Goal: Task Accomplishment & Management: Use online tool/utility

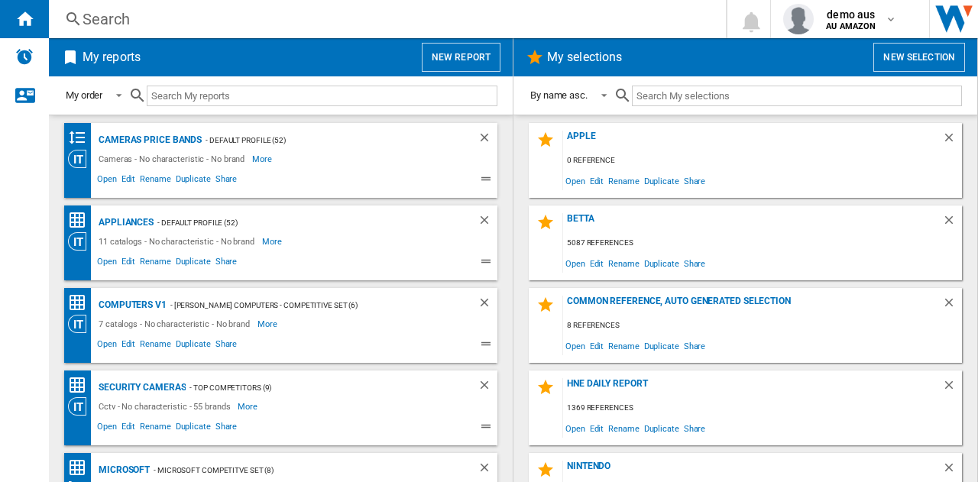
click at [461, 60] on button "New report" at bounding box center [461, 57] width 79 height 29
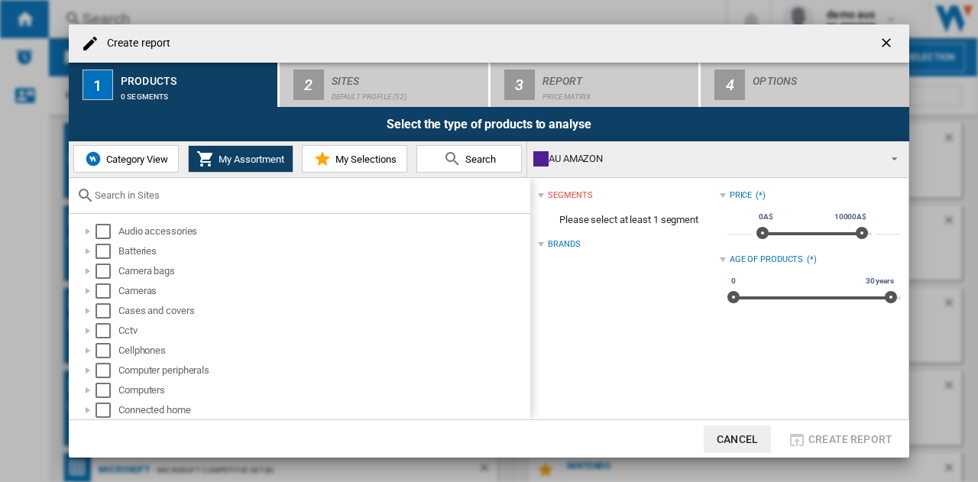
click at [321, 158] on md-icon at bounding box center [322, 159] width 18 height 18
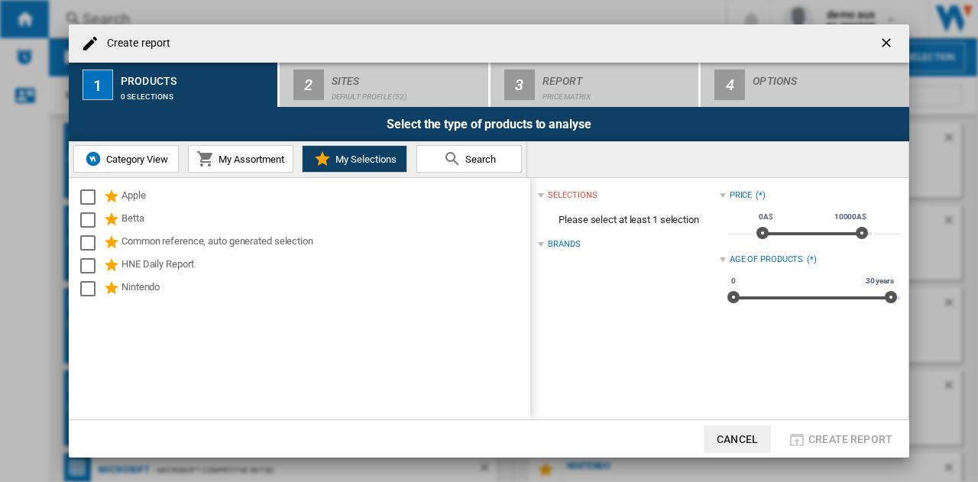
click at [132, 154] on span "Category View" at bounding box center [135, 159] width 66 height 11
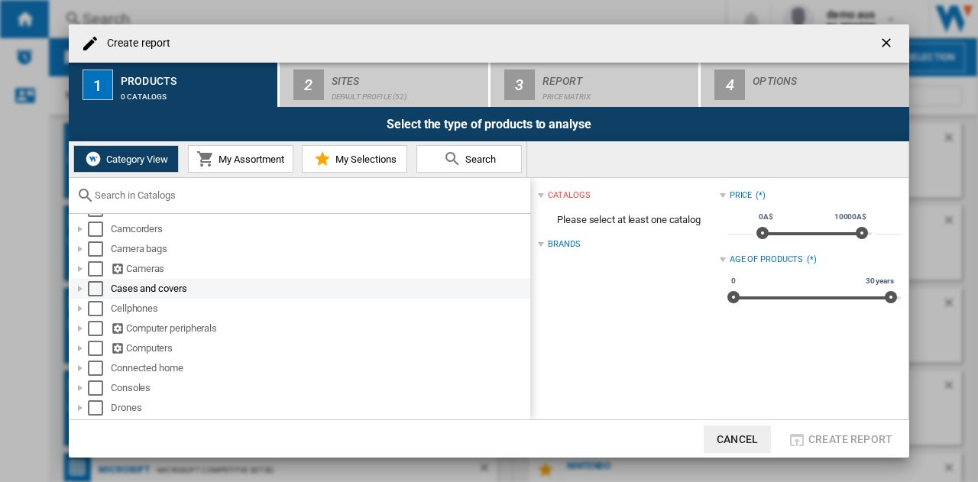
scroll to position [76, 0]
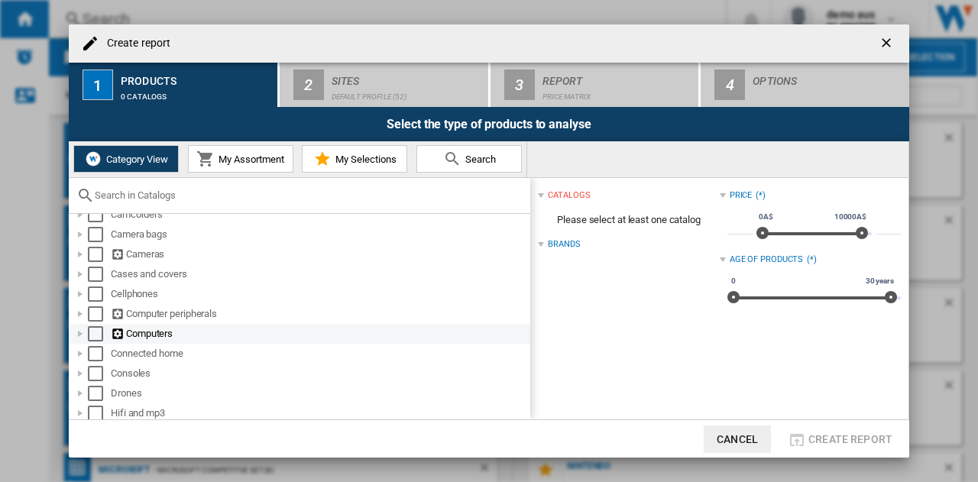
click at [101, 335] on div "Select" at bounding box center [95, 333] width 15 height 15
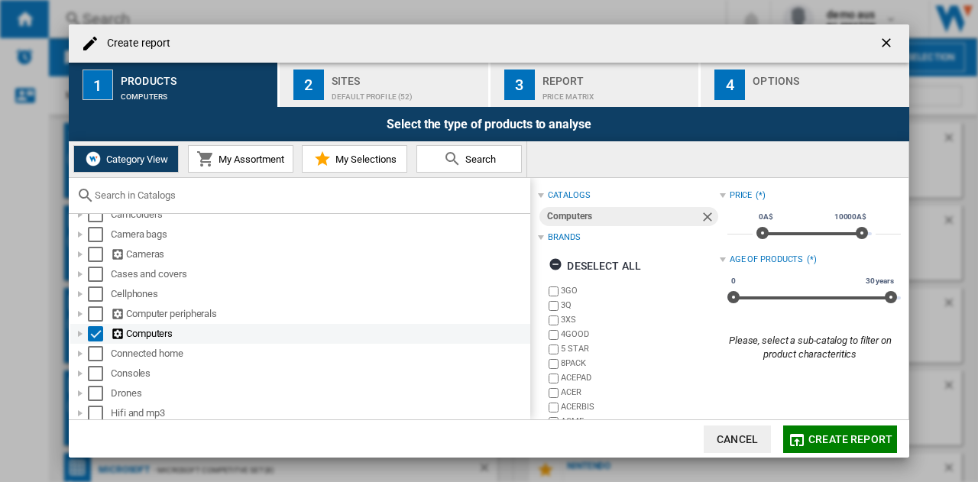
click at [85, 335] on div at bounding box center [80, 333] width 15 height 15
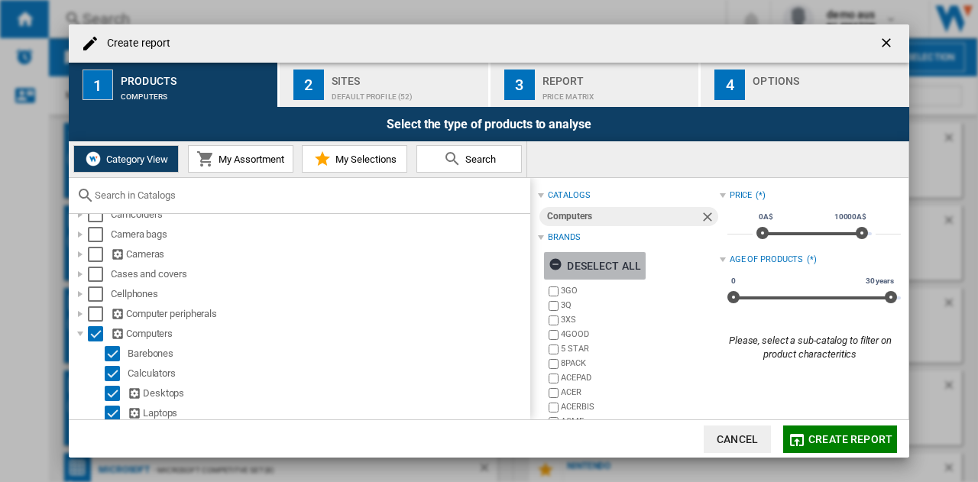
click at [558, 264] on ng-md-icon "button" at bounding box center [557, 266] width 18 height 18
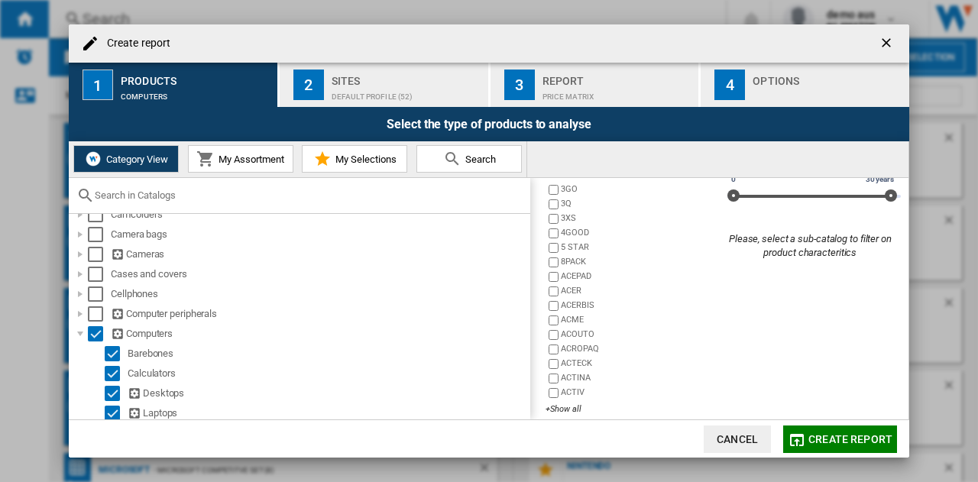
scroll to position [115, 0]
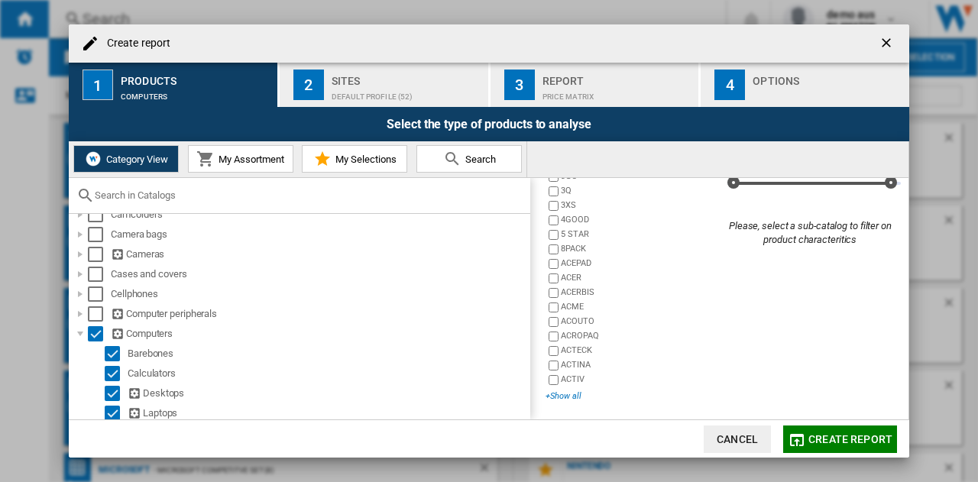
click at [552, 397] on div "+Show all" at bounding box center [631, 395] width 173 height 11
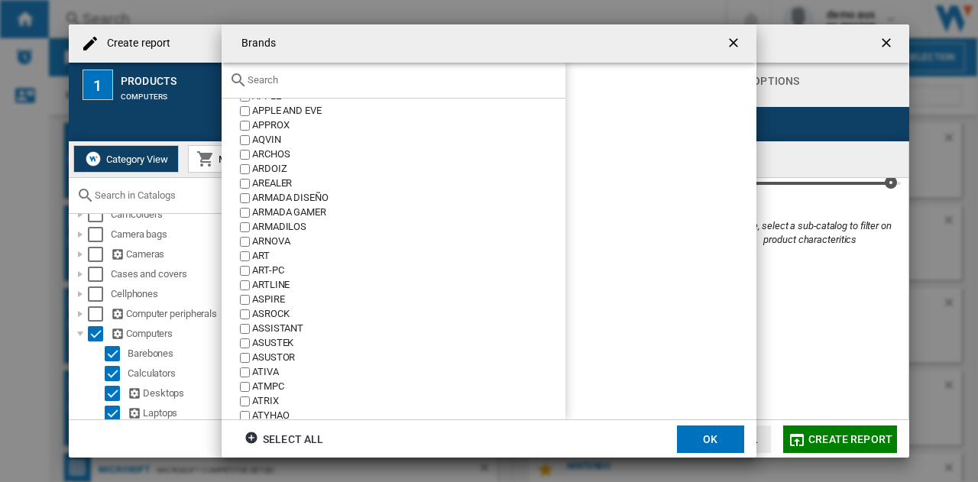
scroll to position [993, 0]
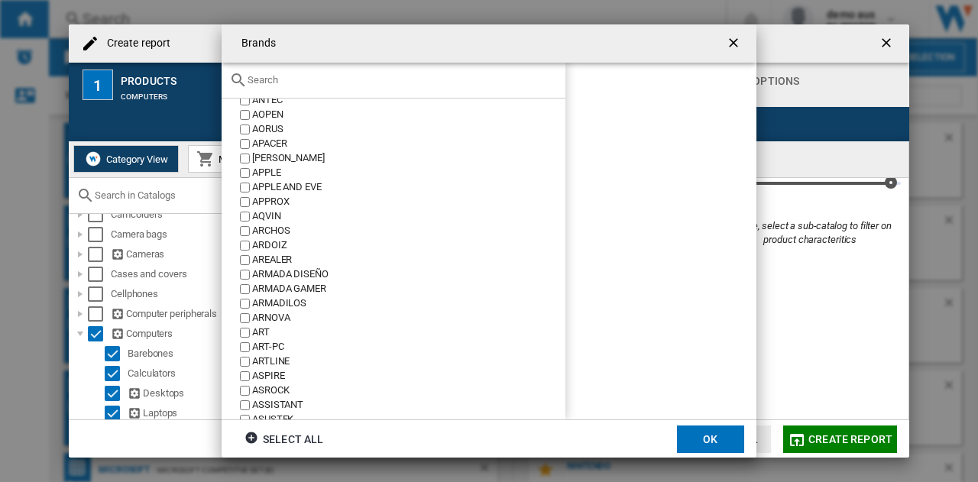
click at [357, 76] on input "text" at bounding box center [402, 79] width 310 height 11
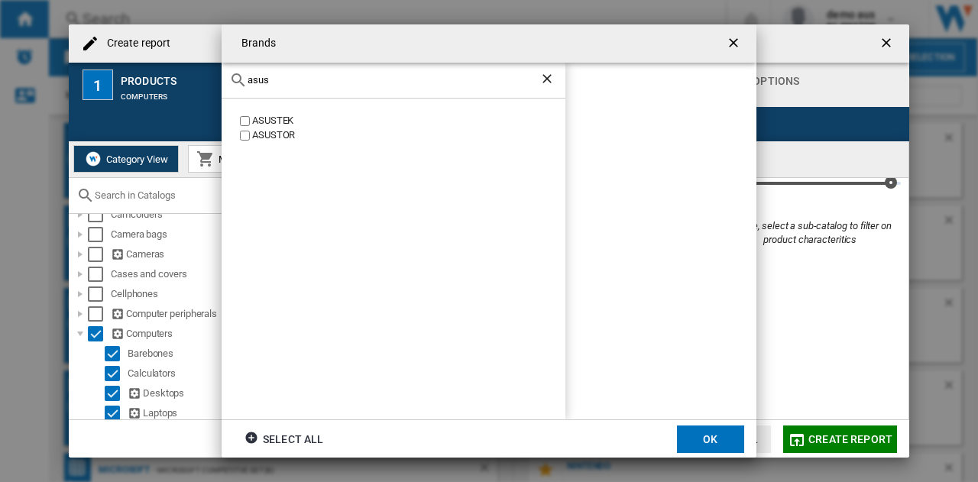
type input "asus"
click at [735, 44] on ng-md-icon "getI18NText('BUTTONS.CLOSE_DIALOG')" at bounding box center [735, 44] width 18 height 18
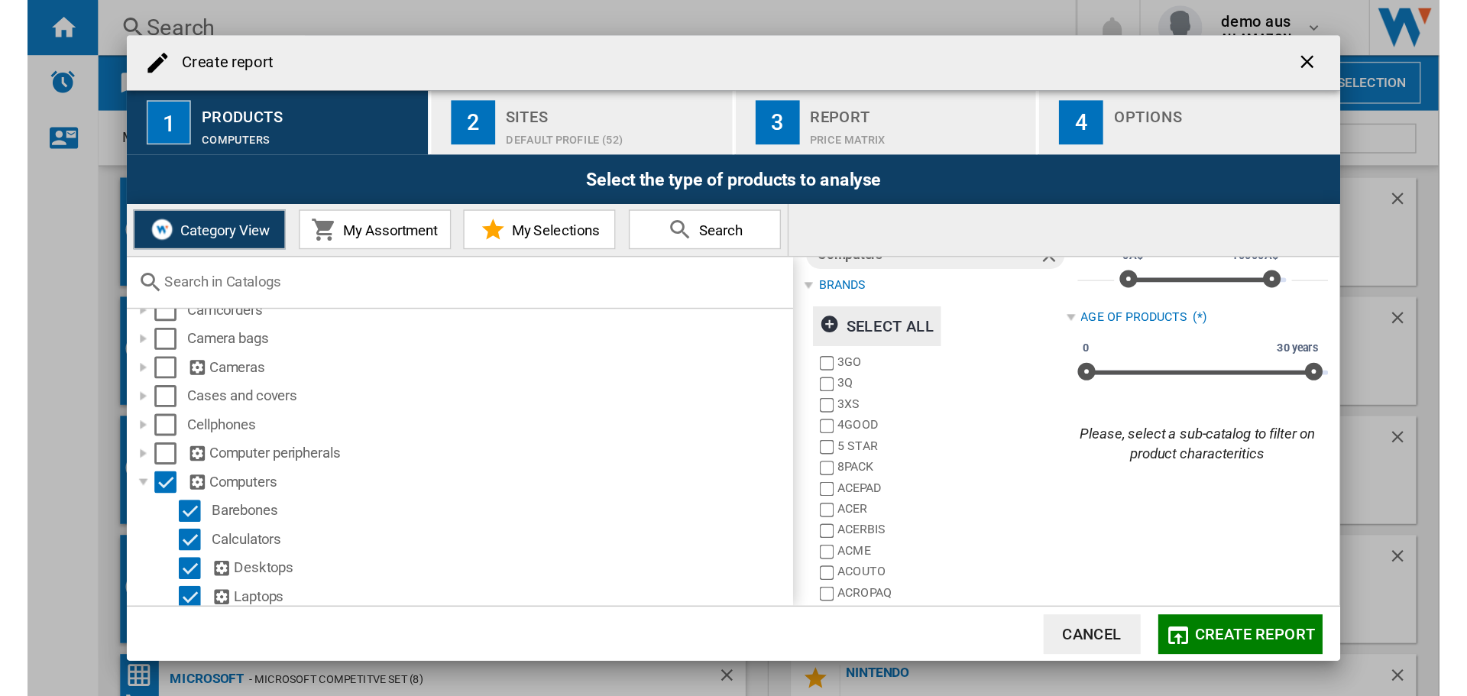
scroll to position [38, 0]
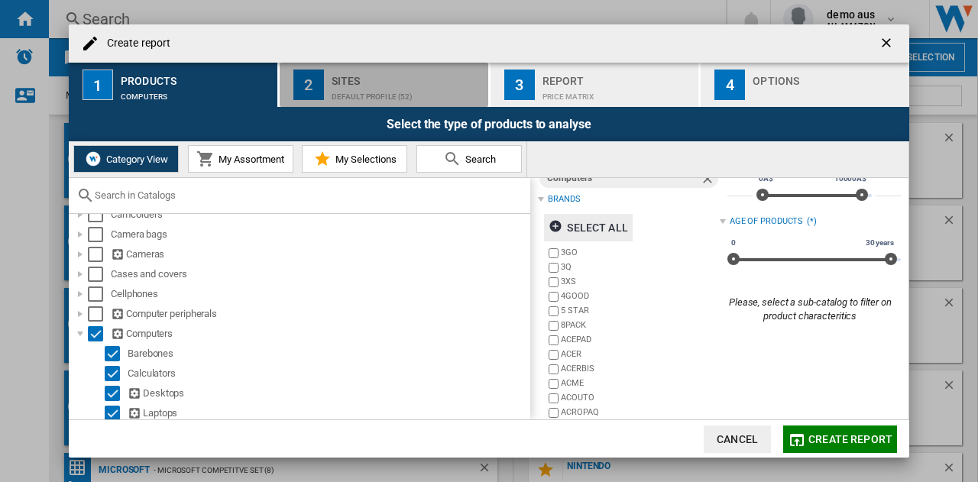
click at [430, 87] on div "Default profile (52)" at bounding box center [407, 93] width 150 height 16
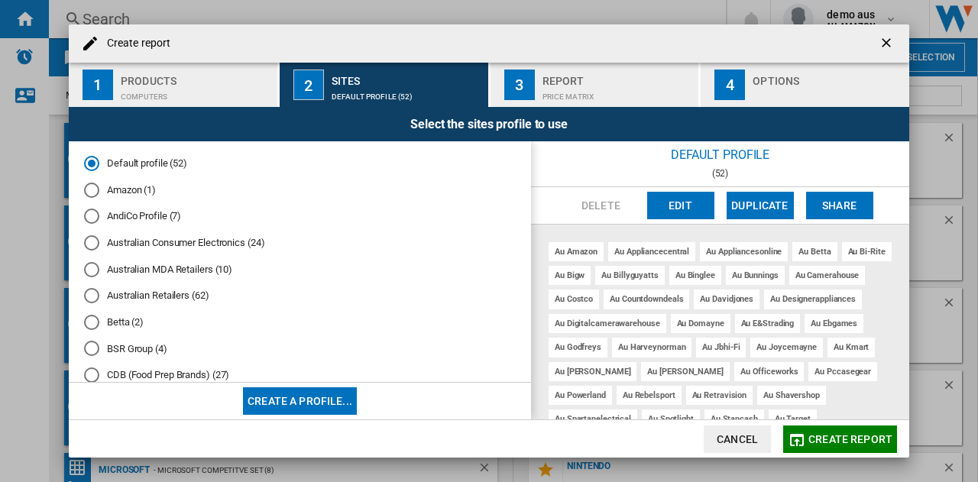
click at [590, 82] on div "Report" at bounding box center [617, 77] width 150 height 16
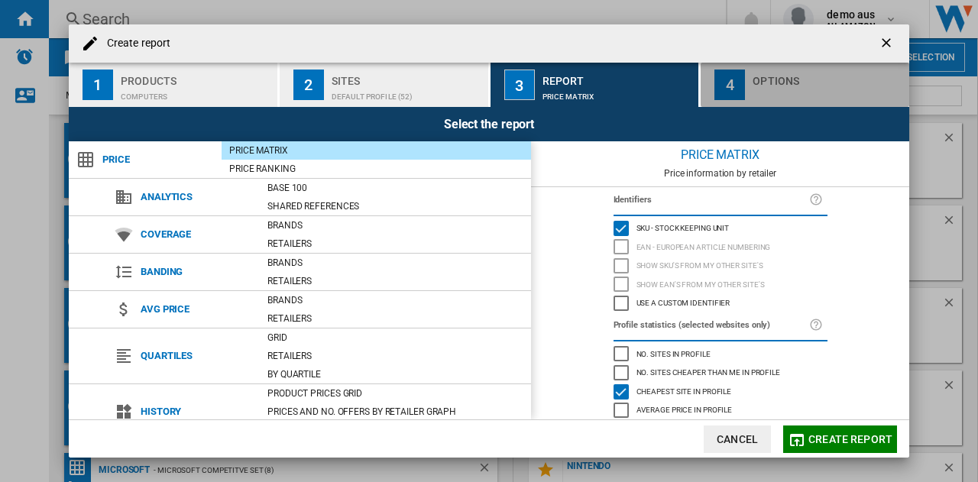
click at [794, 78] on div "Options" at bounding box center [827, 77] width 150 height 16
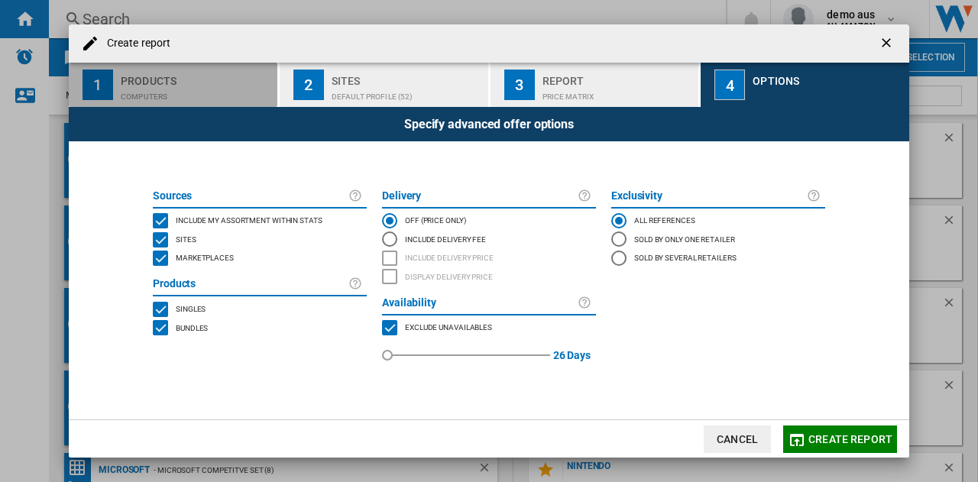
click at [199, 86] on div "Computers" at bounding box center [196, 93] width 150 height 16
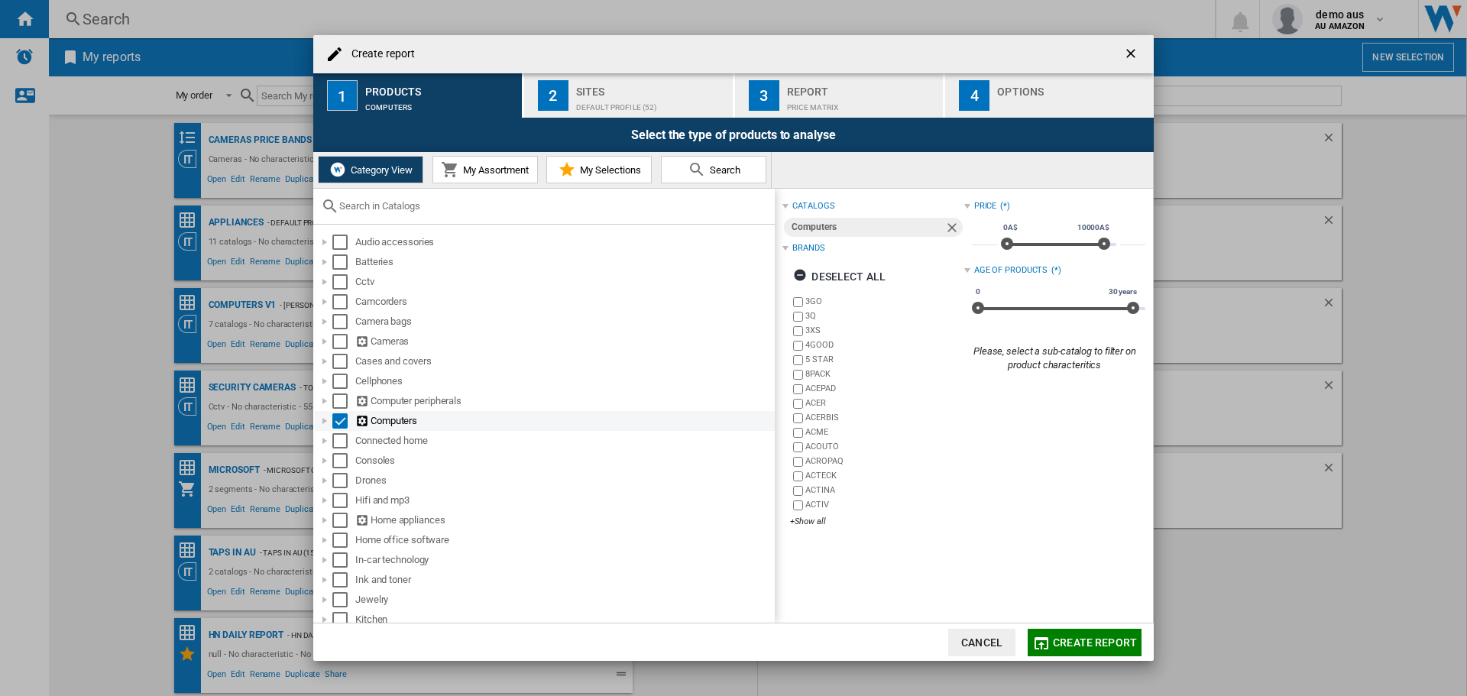
click at [322, 419] on div at bounding box center [324, 420] width 15 height 15
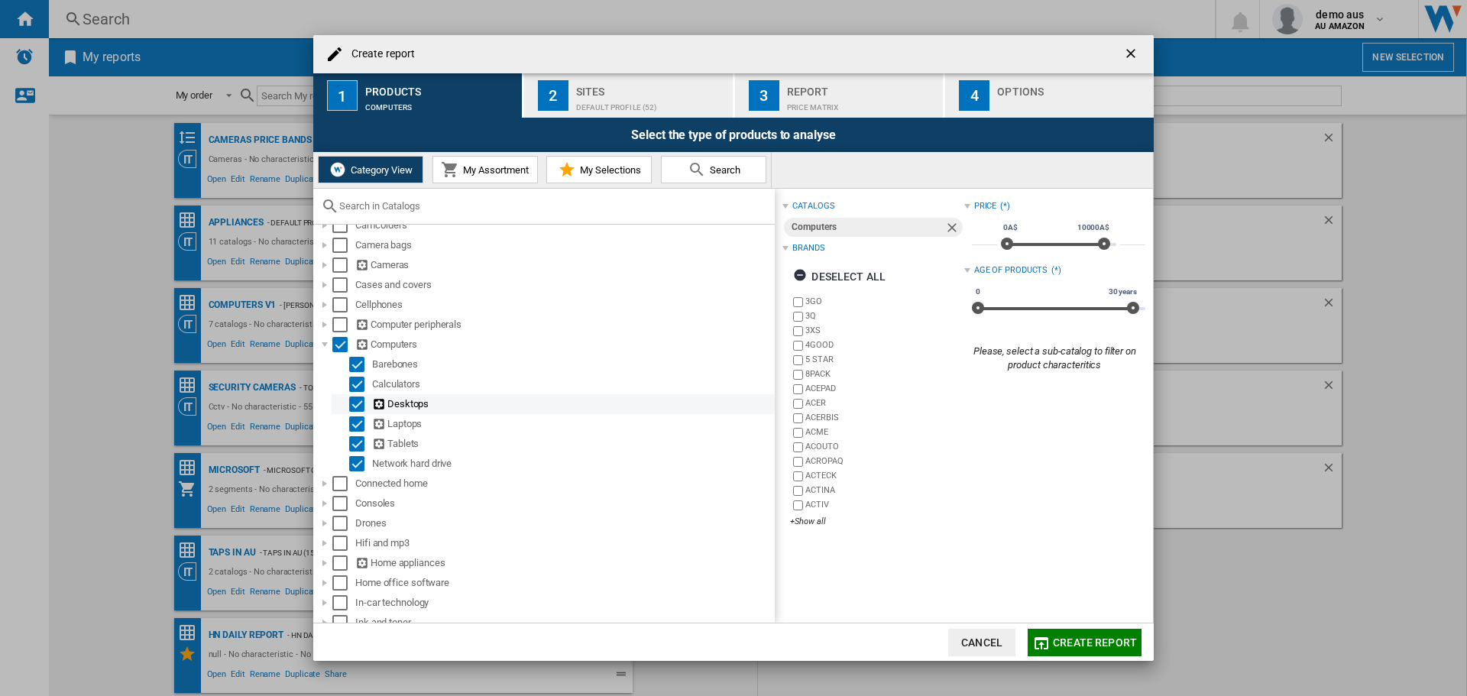
click at [390, 404] on div "Desktops" at bounding box center [572, 403] width 400 height 15
click at [351, 404] on div "Select" at bounding box center [356, 403] width 15 height 15
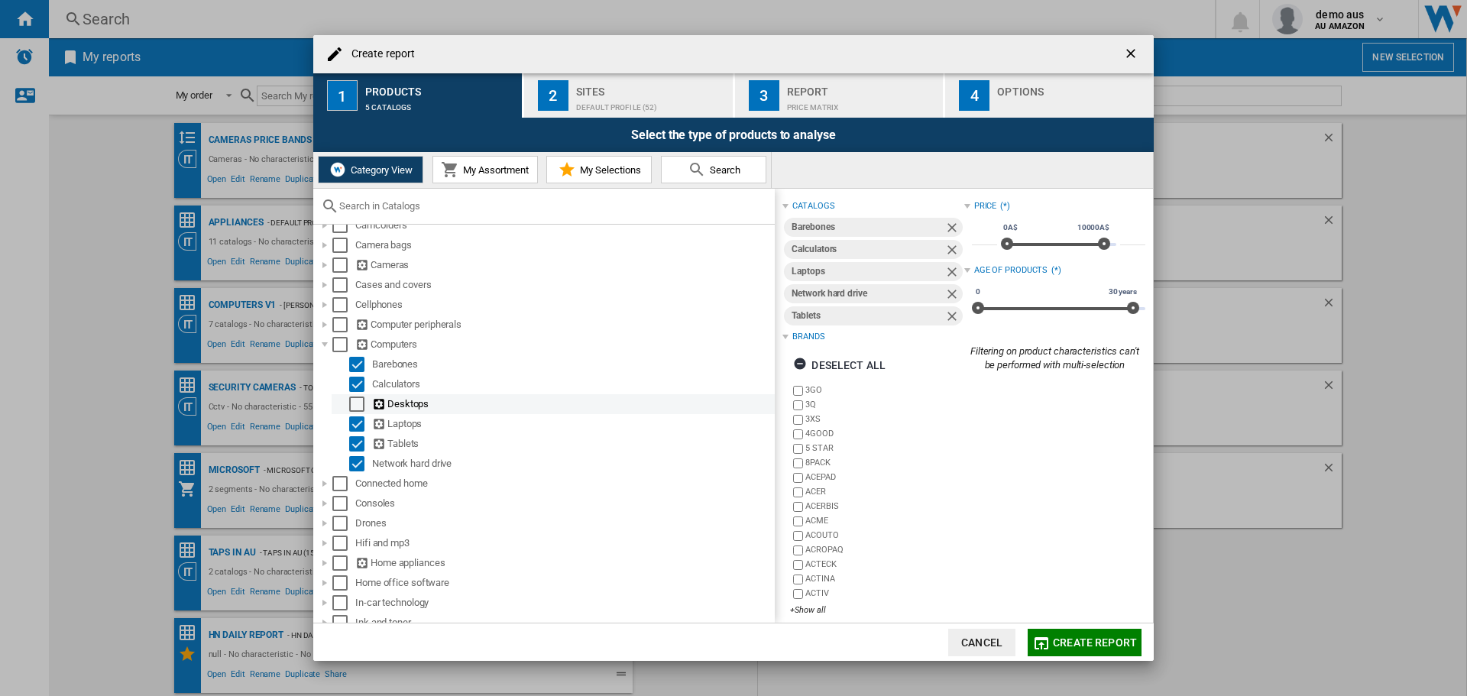
click at [351, 404] on div "Select" at bounding box center [356, 403] width 15 height 15
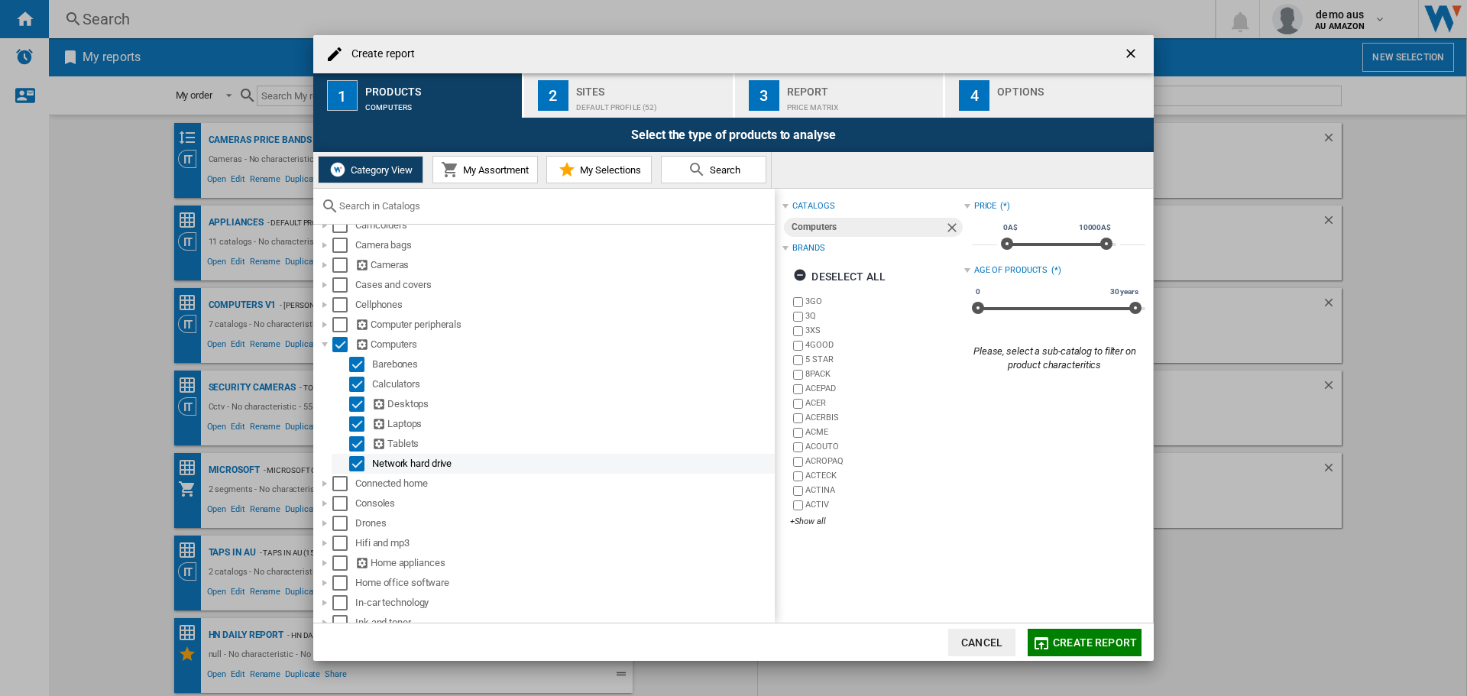
click at [357, 463] on div "Select" at bounding box center [356, 463] width 15 height 15
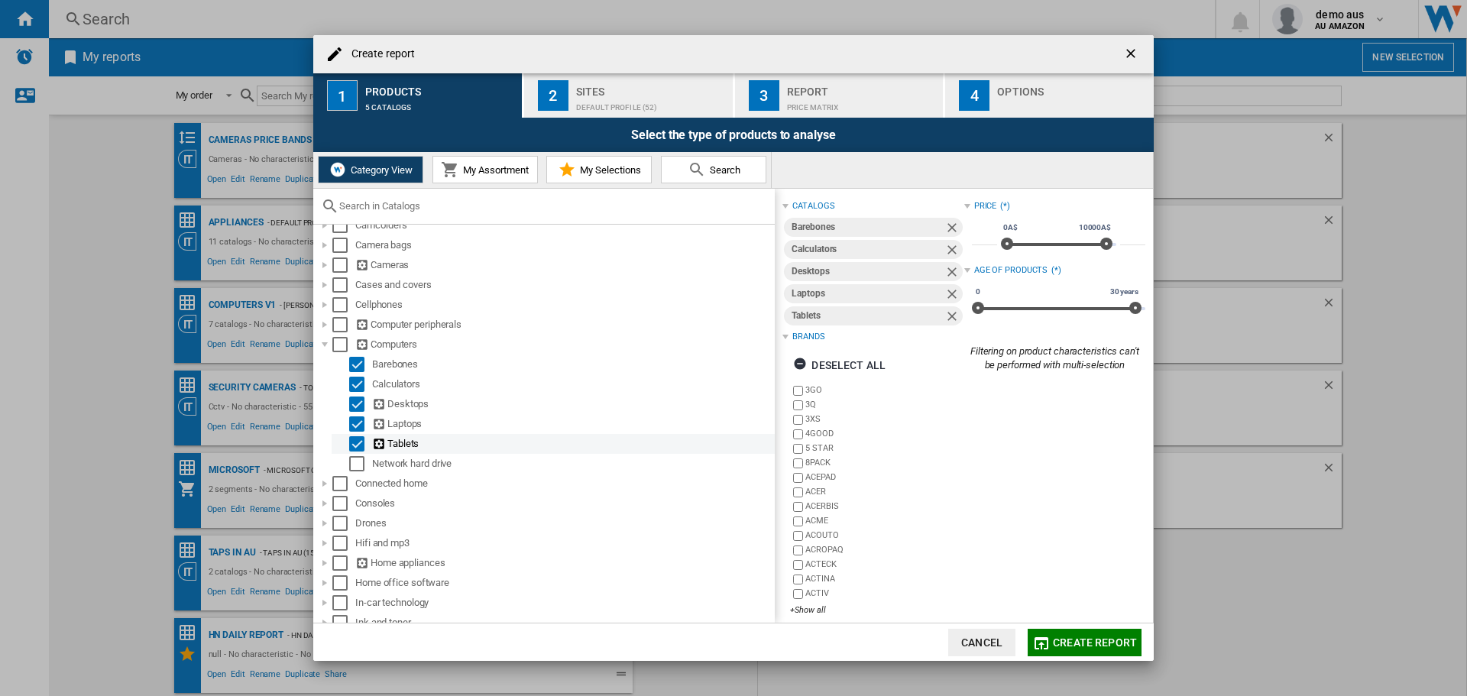
click at [357, 442] on div "Select" at bounding box center [356, 443] width 15 height 15
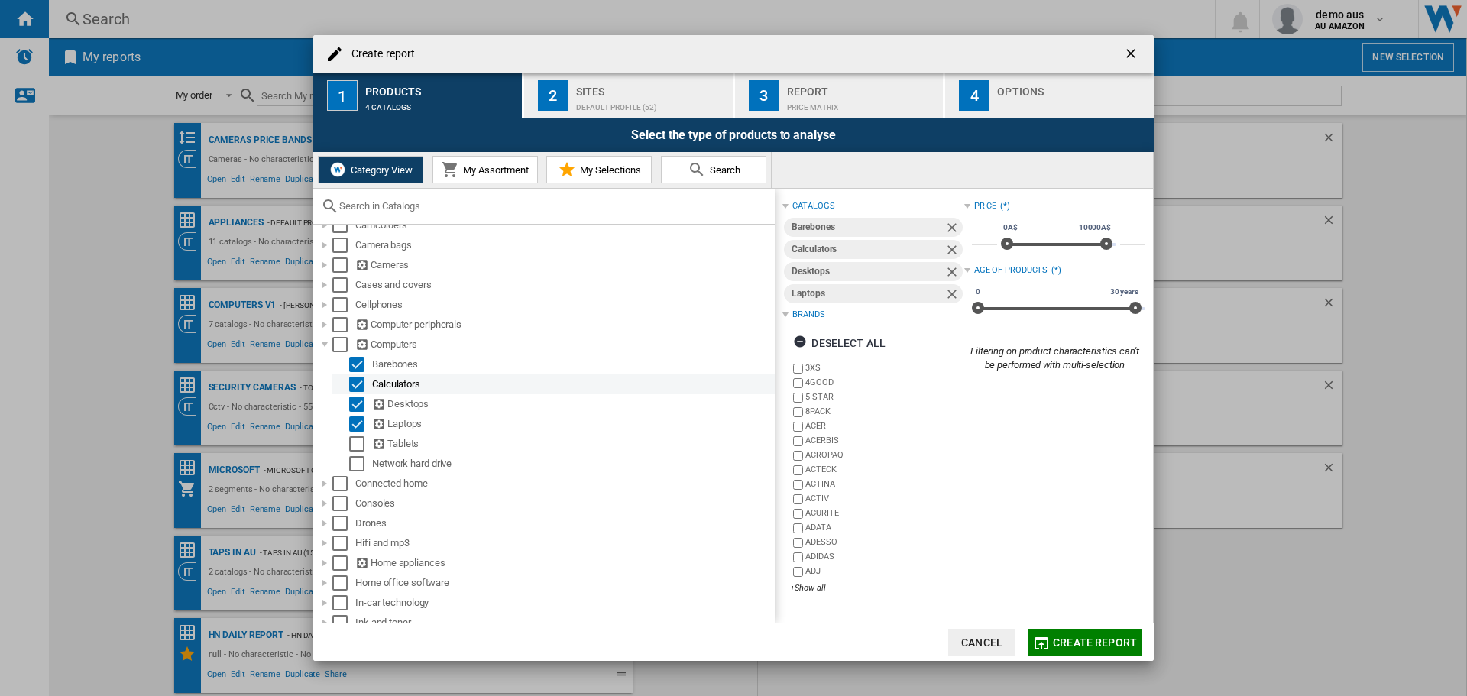
click at [357, 384] on div "Select" at bounding box center [356, 384] width 15 height 15
click at [357, 364] on div "Select" at bounding box center [356, 364] width 15 height 15
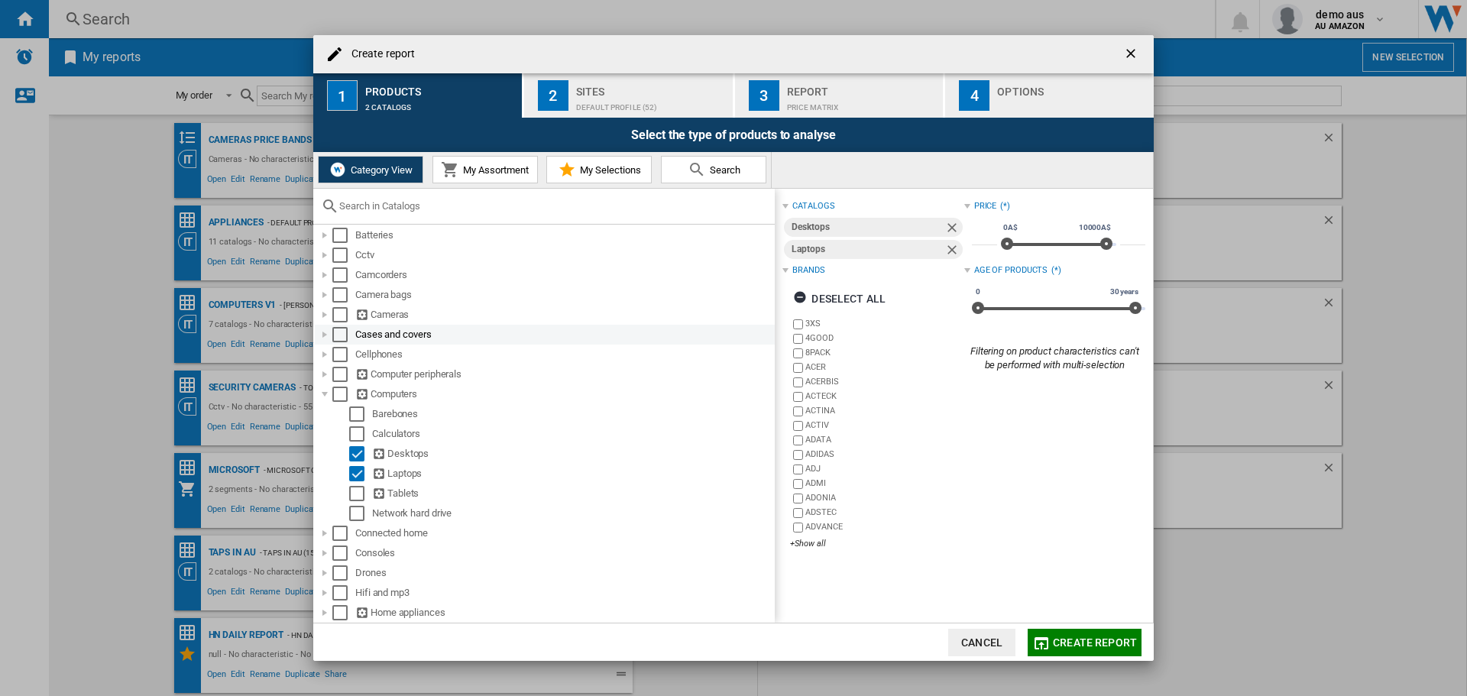
scroll to position [0, 0]
click at [970, 481] on div "Price (*) * 0A$ 10000A$ 0A$ 10000A$ ***** Age of products (*) 0 30 years 0 30 y…" at bounding box center [1054, 378] width 181 height 364
click at [590, 117] on button "2 Sites Default profile (52)" at bounding box center [629, 95] width 210 height 44
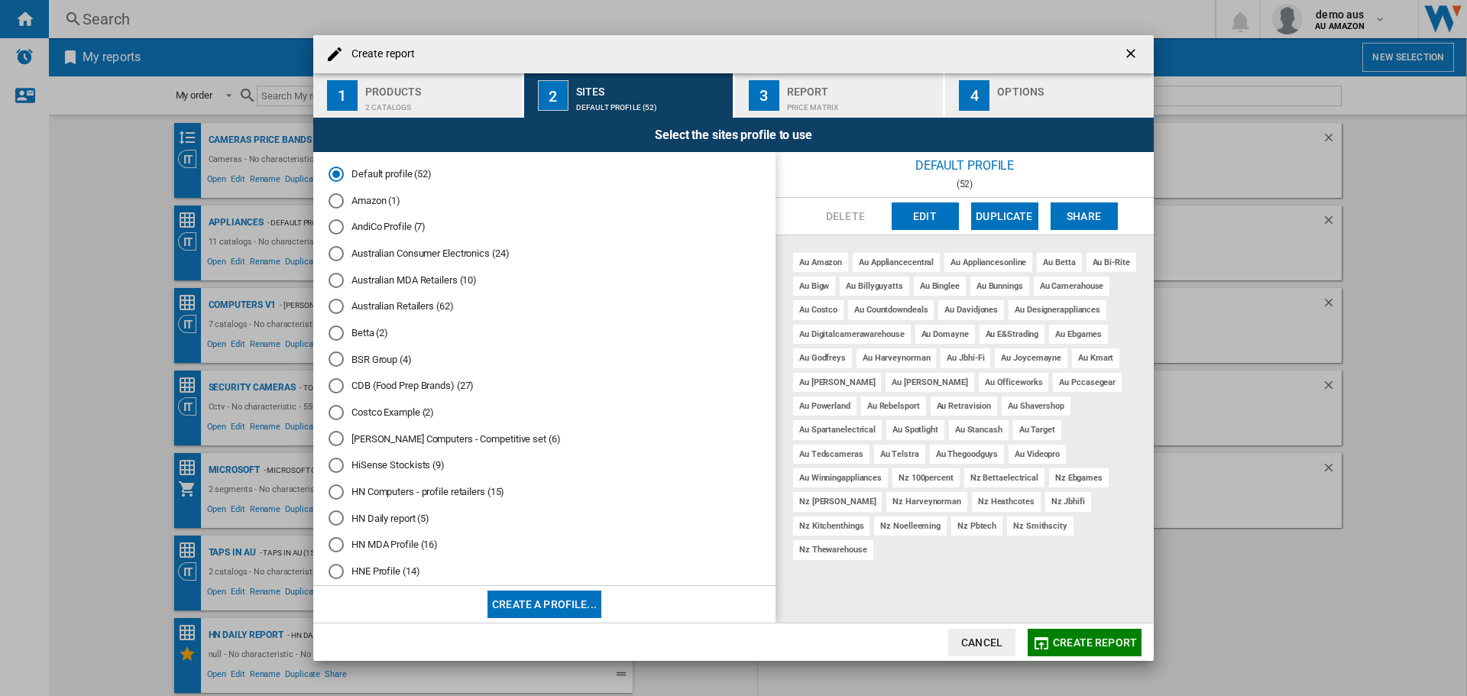
click at [851, 98] on div "Price Matrix" at bounding box center [862, 103] width 150 height 16
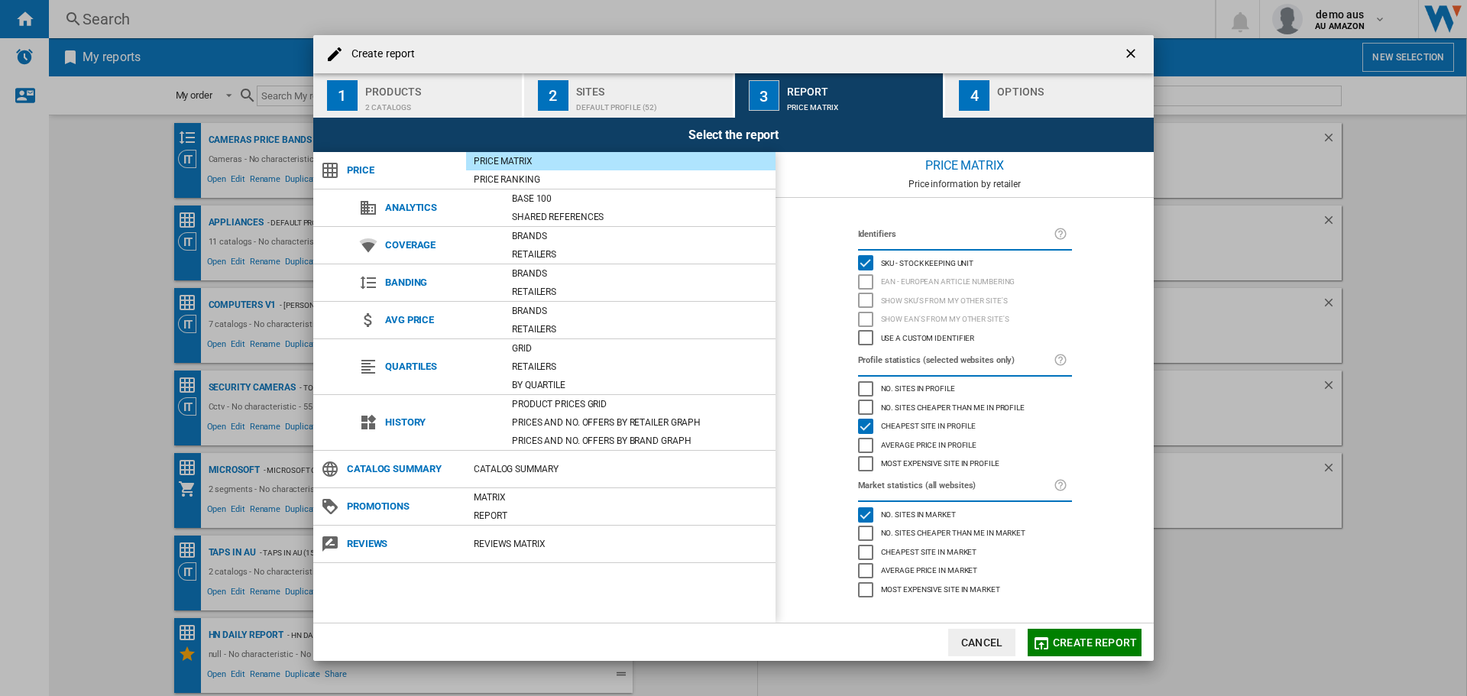
click at [977, 96] on div "button" at bounding box center [1072, 103] width 150 height 16
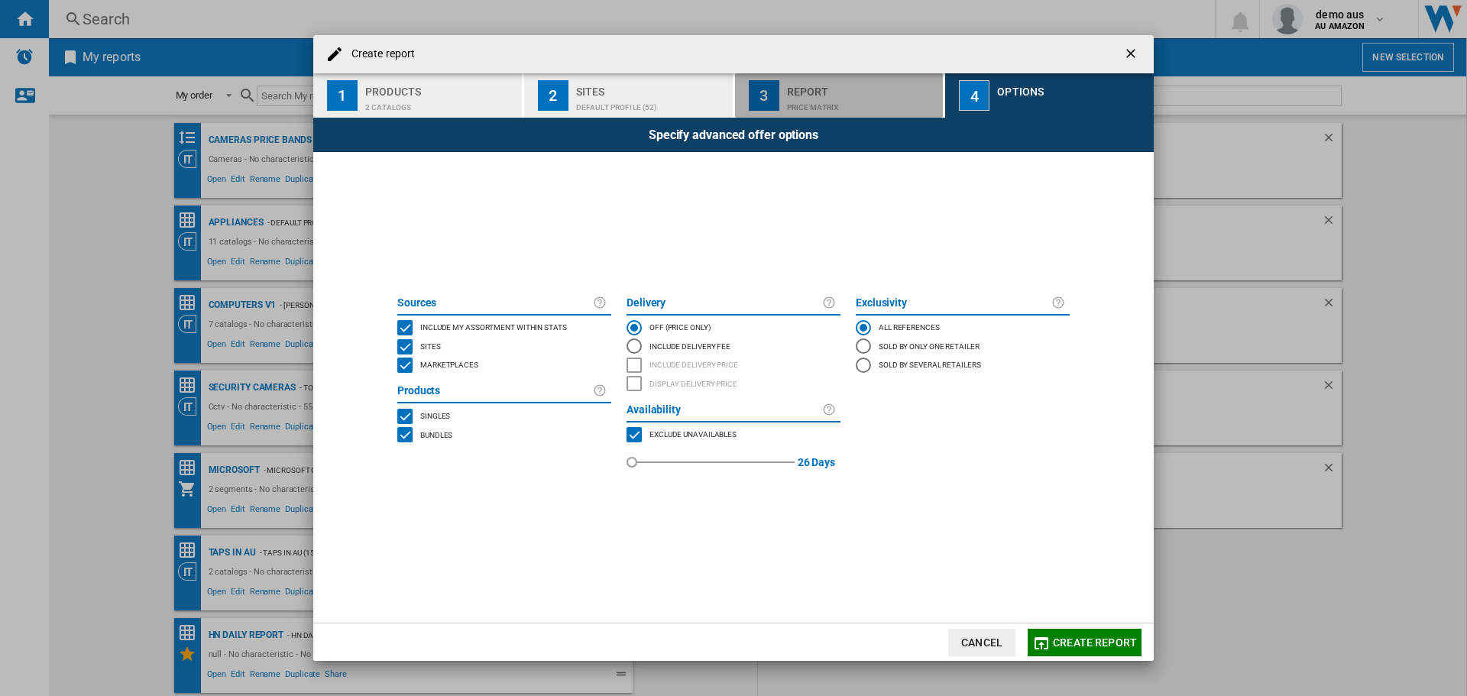
click at [859, 79] on div "Report" at bounding box center [862, 87] width 150 height 16
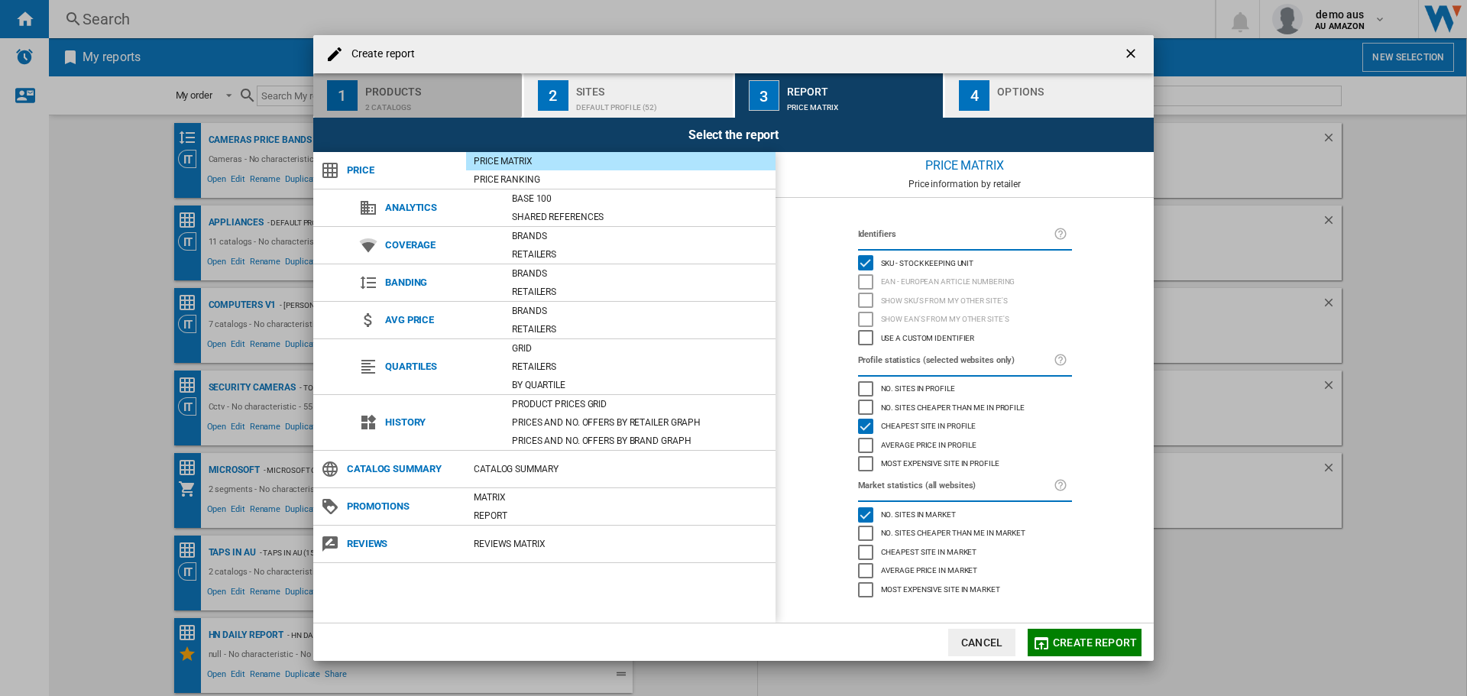
click at [402, 90] on div "Products" at bounding box center [440, 87] width 150 height 16
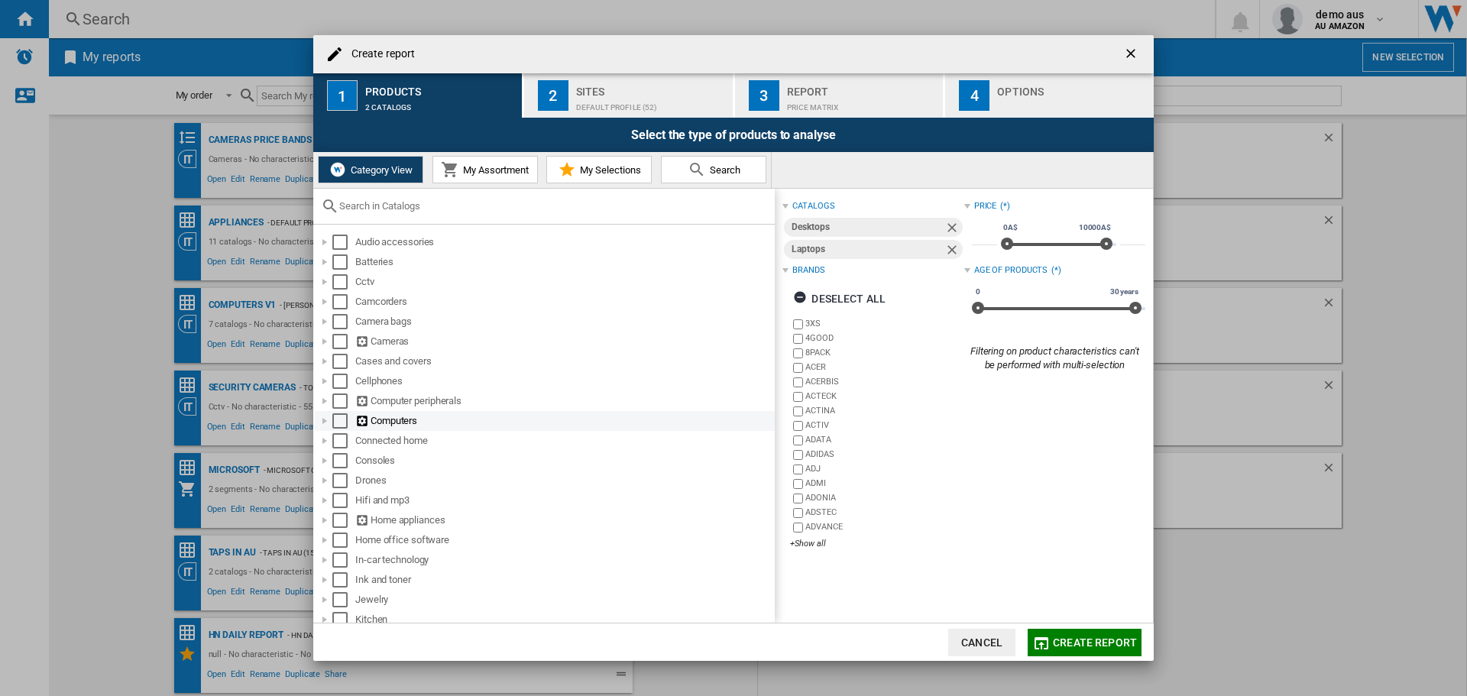
click at [324, 420] on div at bounding box center [324, 420] width 15 height 15
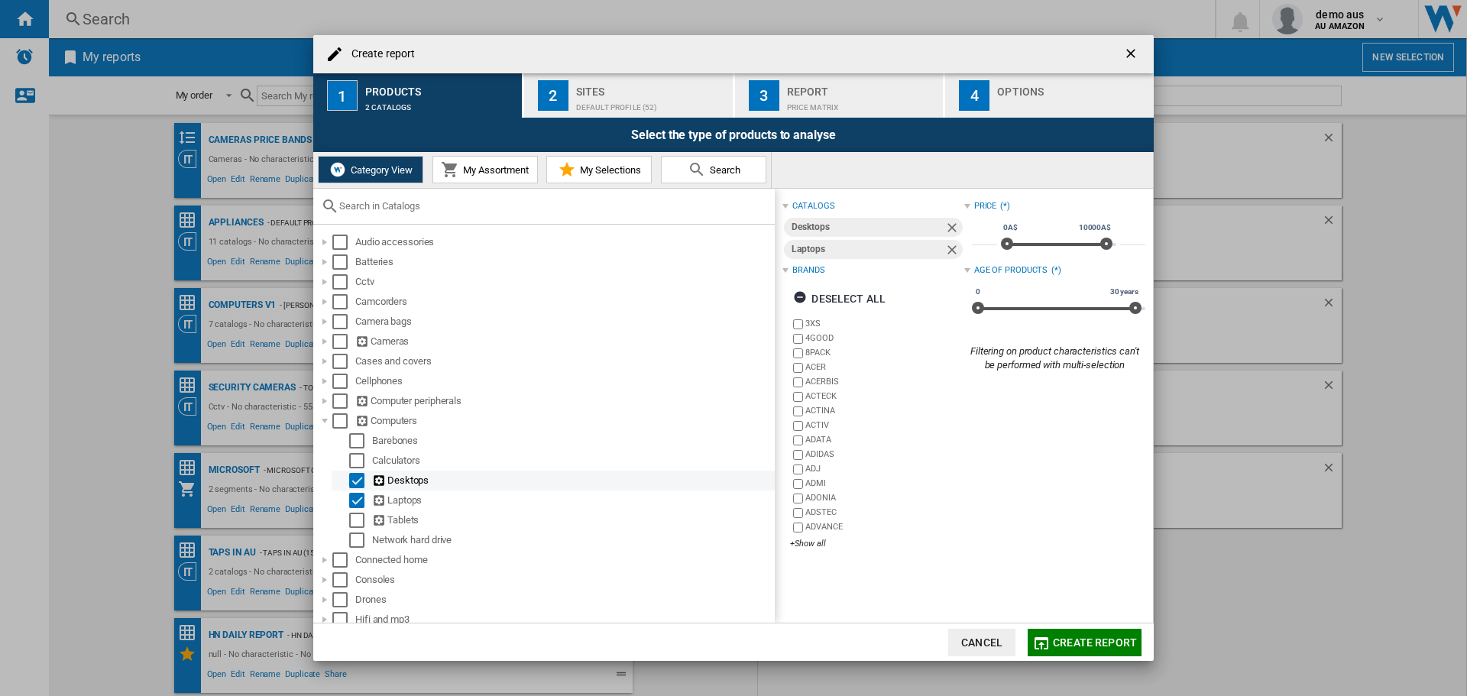
click at [393, 480] on div "Desktops" at bounding box center [572, 480] width 400 height 15
click at [347, 423] on div "Select" at bounding box center [339, 420] width 15 height 15
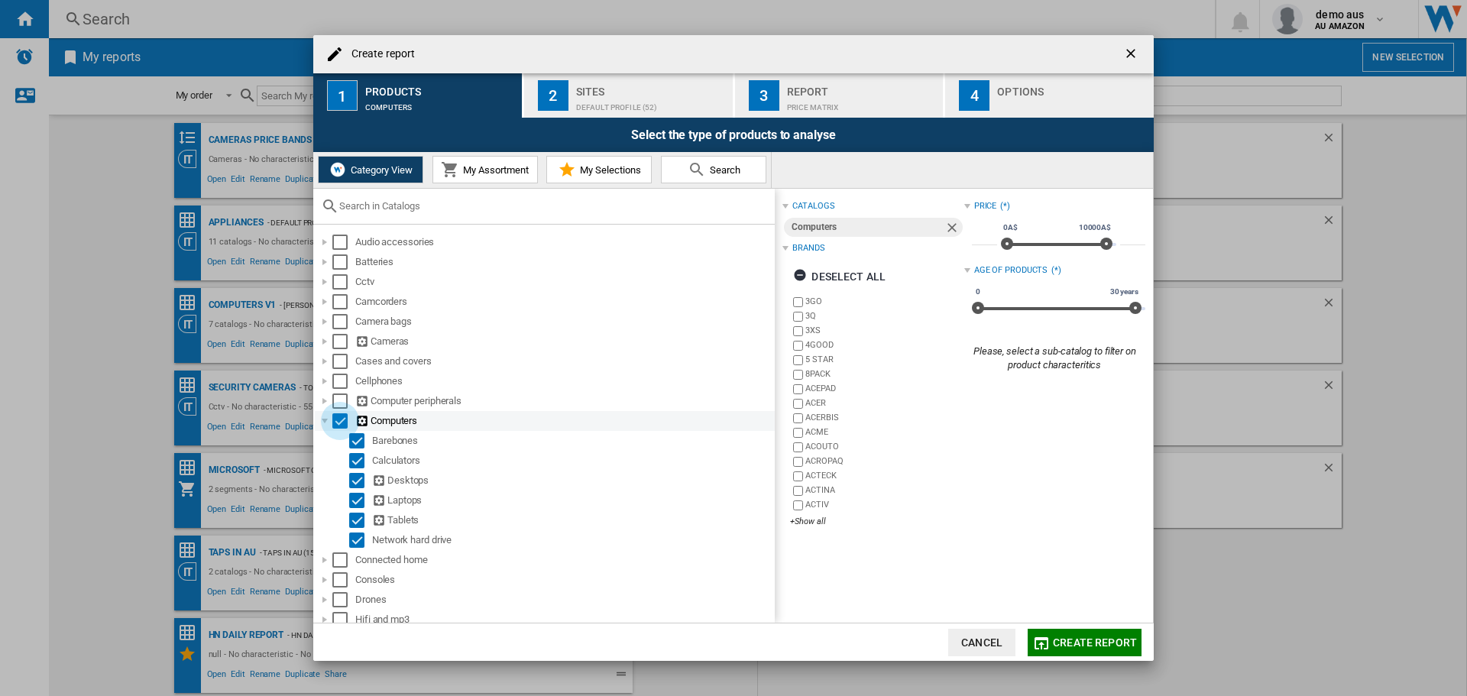
click at [340, 422] on div "Select" at bounding box center [339, 420] width 15 height 15
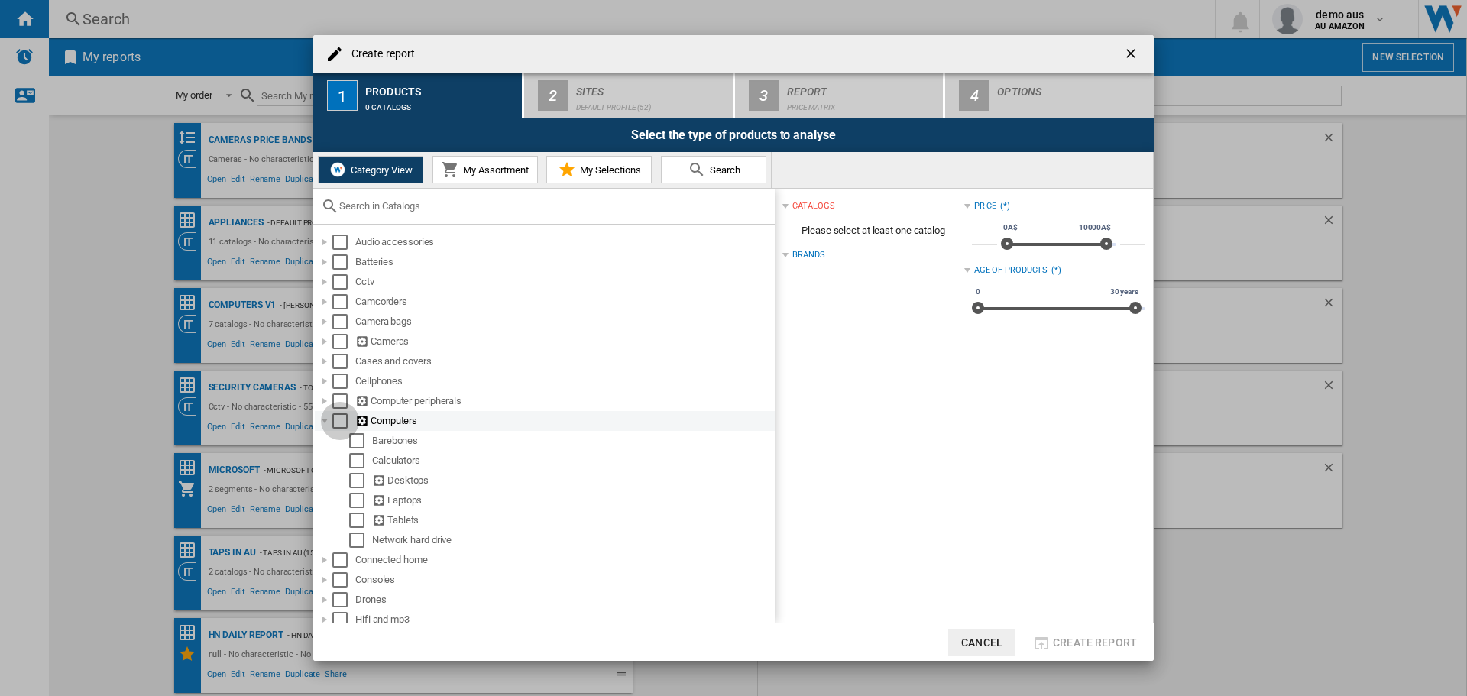
click at [340, 422] on div "Select" at bounding box center [339, 420] width 15 height 15
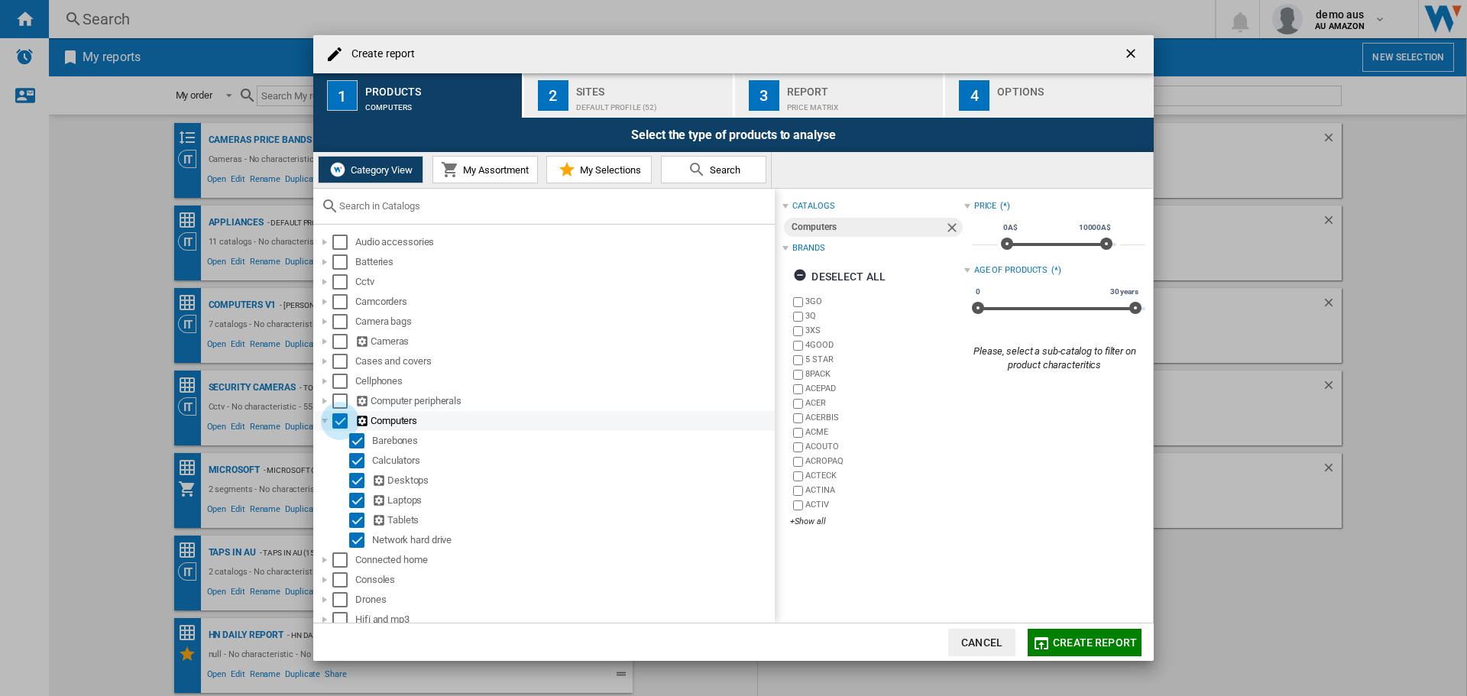
click at [340, 422] on div "Select" at bounding box center [339, 420] width 15 height 15
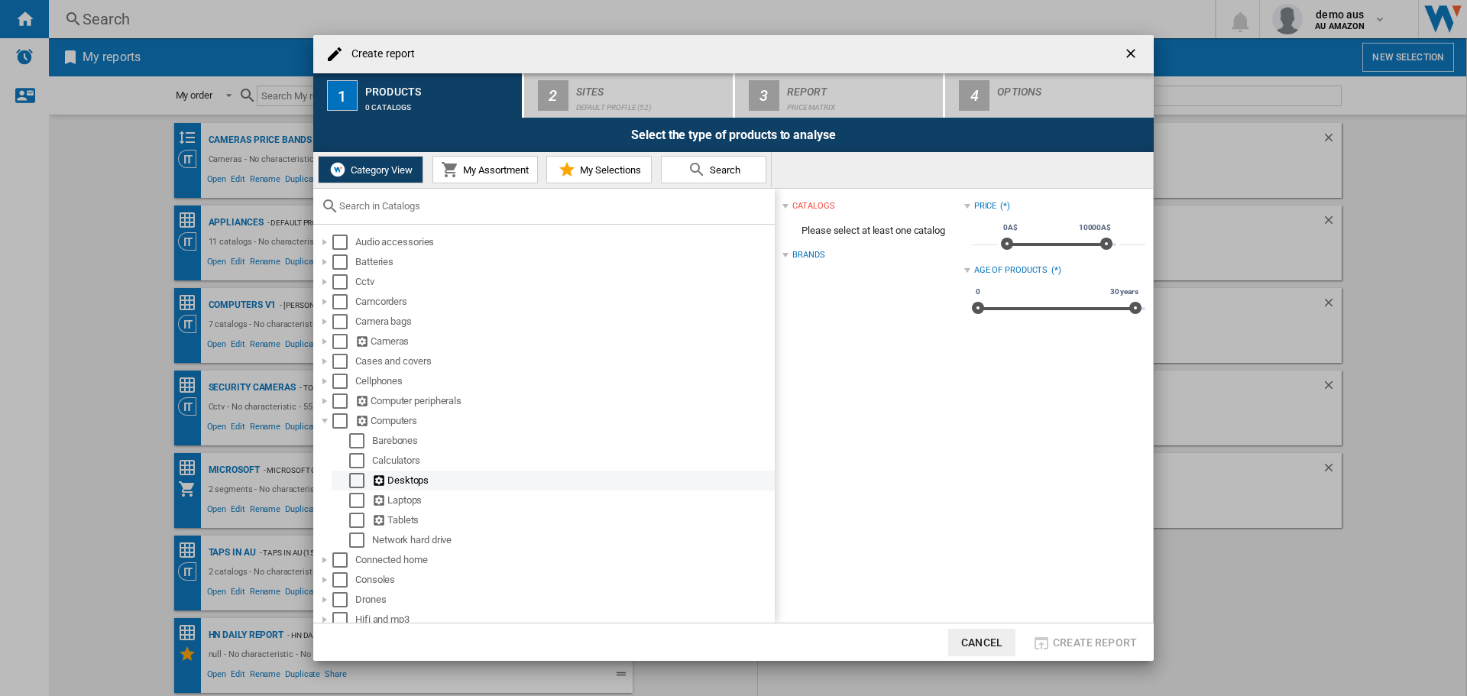
click at [357, 479] on div "Select" at bounding box center [356, 480] width 15 height 15
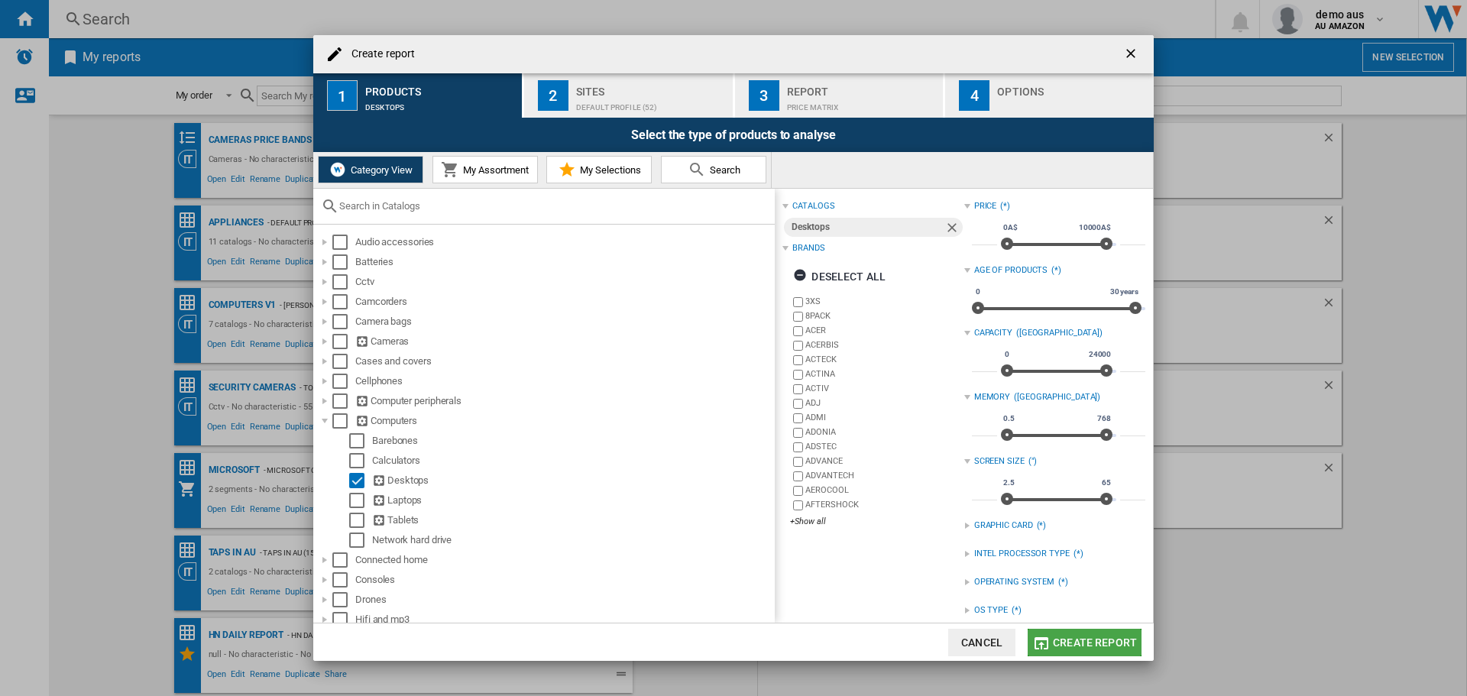
click at [977, 481] on span "Create report" at bounding box center [1095, 642] width 84 height 12
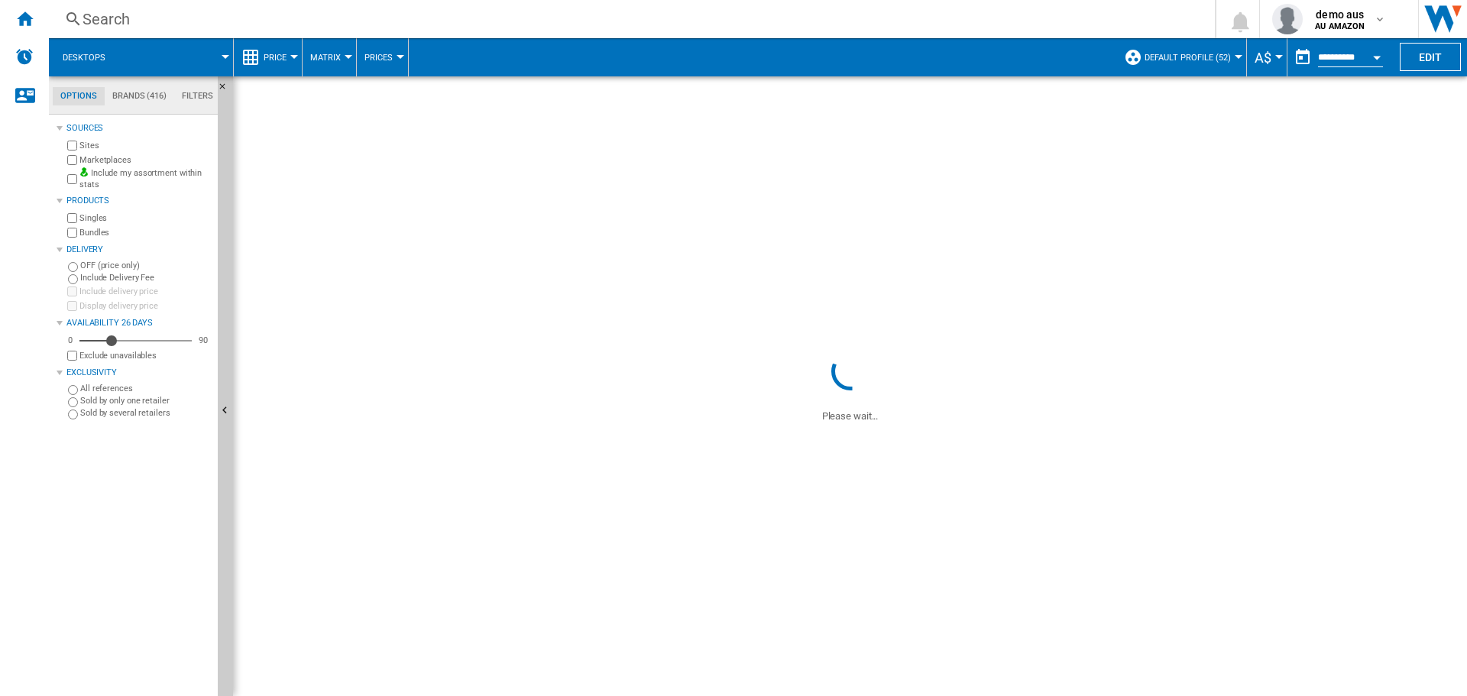
click at [257, 56] on ng-md-icon at bounding box center [250, 57] width 18 height 18
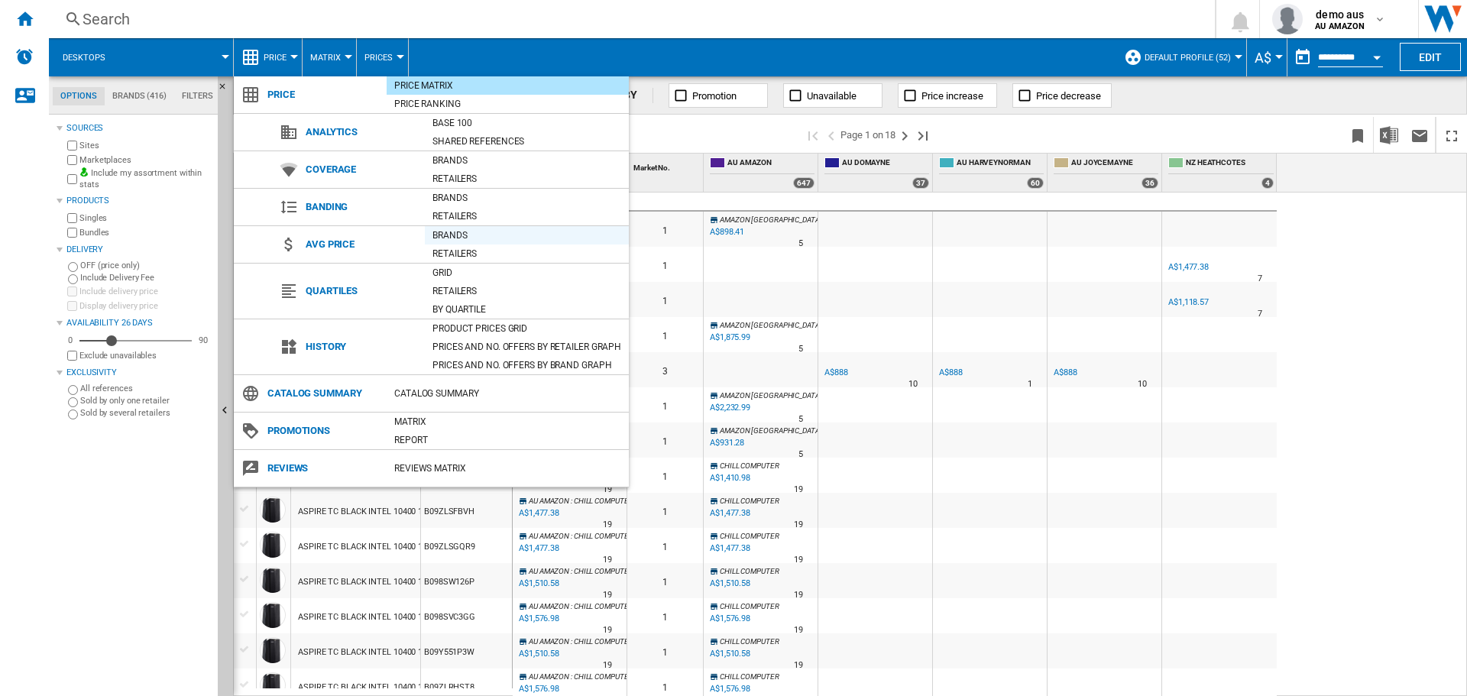
click at [462, 233] on div "Brands" at bounding box center [527, 235] width 204 height 15
